Goal: Information Seeking & Learning: Understand process/instructions

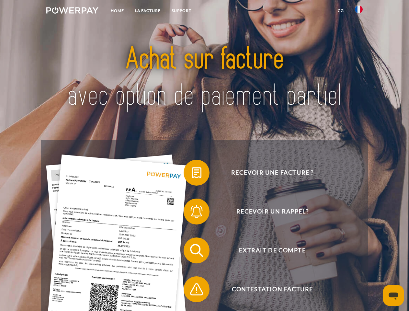
click at [72, 11] on img at bounding box center [72, 10] width 52 height 6
click at [359, 11] on img at bounding box center [359, 10] width 8 height 8
click at [341, 11] on link "CG" at bounding box center [340, 11] width 17 height 12
click at [192, 174] on span at bounding box center [187, 172] width 32 height 32
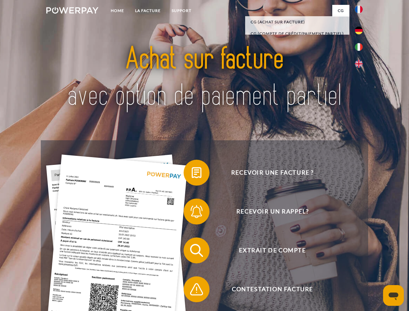
click at [192, 213] on span at bounding box center [187, 211] width 32 height 32
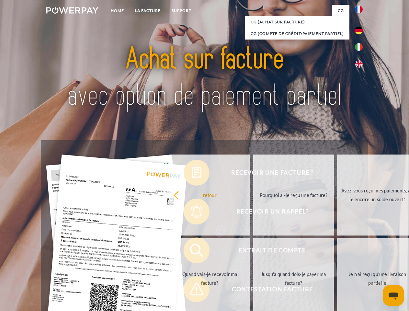
click at [253, 252] on link "Jusqu'à quand dois-je payer ma facture?" at bounding box center [293, 278] width 81 height 81
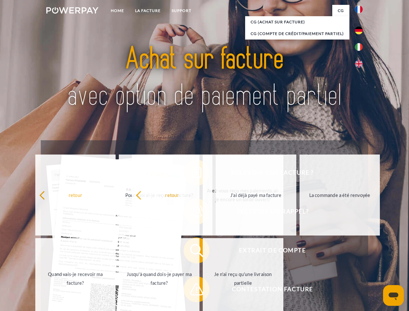
click at [192, 291] on span at bounding box center [187, 289] width 32 height 32
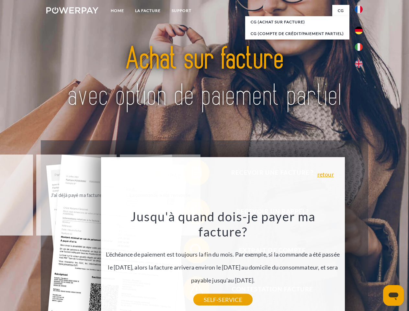
click at [394, 295] on icon "Ouvrir la fenêtre de messagerie" at bounding box center [394, 296] width 10 height 8
